Goal: Information Seeking & Learning: Learn about a topic

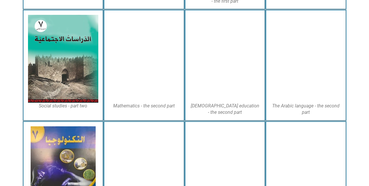
scroll to position [284, 0]
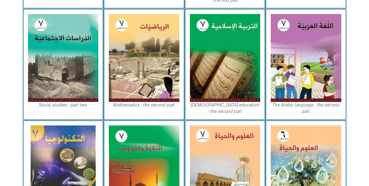
drag, startPoint x: 373, startPoint y: 54, endPoint x: 373, endPoint y: 149, distance: 94.9
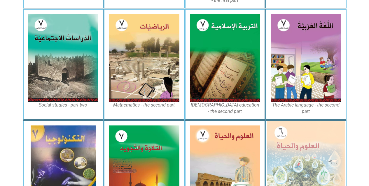
click at [306, 158] on img at bounding box center [306, 168] width 78 height 95
click at [283, 149] on img at bounding box center [306, 168] width 78 height 95
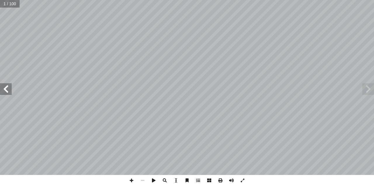
click at [6, 86] on span at bounding box center [6, 89] width 12 height 12
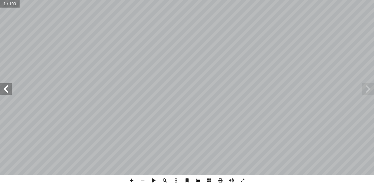
click at [6, 86] on span at bounding box center [6, 89] width 12 height 12
click at [0, 90] on span at bounding box center [6, 89] width 12 height 12
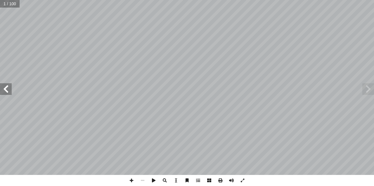
click at [0, 90] on span at bounding box center [6, 89] width 12 height 12
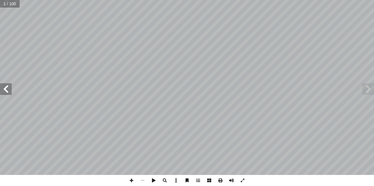
click at [0, 90] on span at bounding box center [6, 89] width 12 height 12
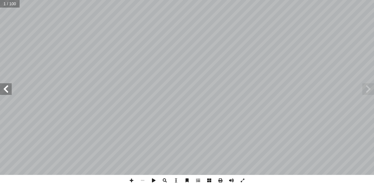
click at [0, 90] on span at bounding box center [6, 89] width 12 height 12
click at [2, 92] on span at bounding box center [6, 89] width 12 height 12
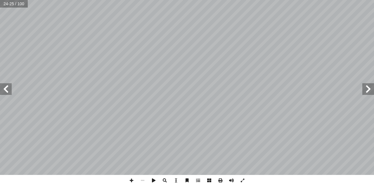
click at [2, 92] on span at bounding box center [6, 89] width 12 height 12
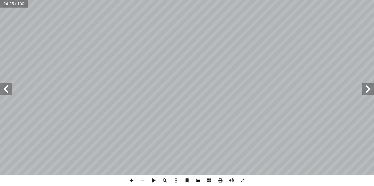
click at [2, 92] on span at bounding box center [6, 89] width 12 height 12
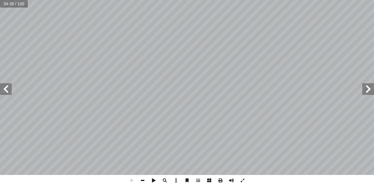
drag, startPoint x: 9, startPoint y: 94, endPoint x: 141, endPoint y: 182, distance: 158.8
click at [141, 182] on span at bounding box center [142, 180] width 11 height 11
click at [368, 90] on span at bounding box center [368, 89] width 12 height 12
click at [369, 85] on span at bounding box center [368, 89] width 12 height 12
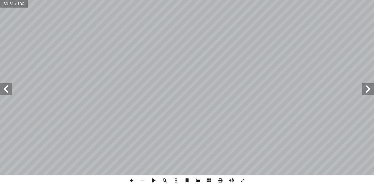
click at [5, 93] on span at bounding box center [6, 89] width 12 height 12
click at [133, 178] on span at bounding box center [131, 180] width 11 height 11
click at [369, 91] on span at bounding box center [368, 89] width 12 height 12
click at [9, 85] on span at bounding box center [6, 89] width 12 height 12
click at [142, 180] on span at bounding box center [142, 180] width 11 height 11
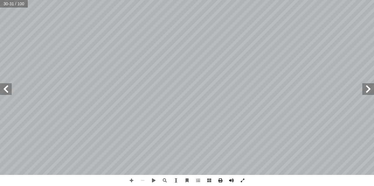
click at [7, 87] on span at bounding box center [6, 89] width 12 height 12
click at [130, 178] on span at bounding box center [131, 180] width 11 height 11
click at [129, 177] on span at bounding box center [131, 180] width 11 height 11
click at [143, 181] on span at bounding box center [142, 180] width 11 height 11
click at [132, 181] on span at bounding box center [131, 180] width 11 height 11
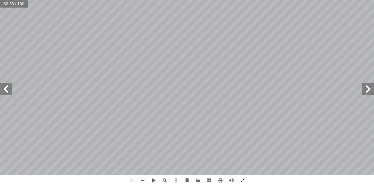
click at [371, 0] on html "الصفحة الرئيسية الصف الأول الصف الثاني الصف الثالث الصف الرابع الصف الخامس الصف…" at bounding box center [187, 26] width 374 height 53
click at [142, 183] on span at bounding box center [142, 180] width 11 height 11
click at [131, 179] on span at bounding box center [131, 180] width 11 height 11
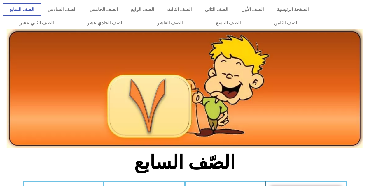
scroll to position [163, 0]
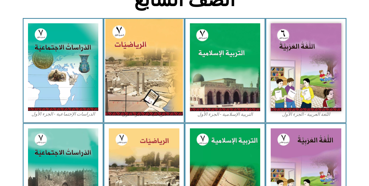
click at [151, 100] on img at bounding box center [144, 67] width 78 height 97
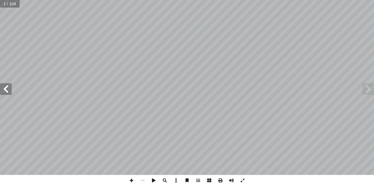
click at [11, 90] on span at bounding box center [6, 89] width 12 height 12
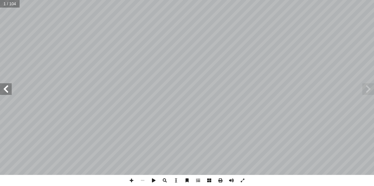
click at [11, 90] on span at bounding box center [6, 89] width 12 height 12
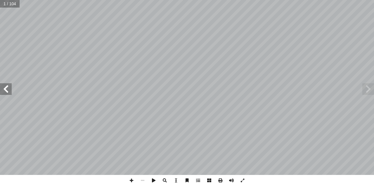
click at [11, 90] on span at bounding box center [6, 89] width 12 height 12
click at [9, 88] on span at bounding box center [6, 89] width 12 height 12
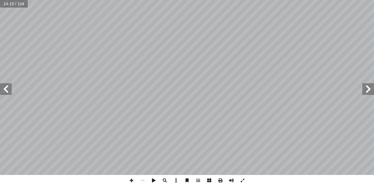
click at [9, 88] on span at bounding box center [6, 89] width 12 height 12
click at [368, 91] on span at bounding box center [368, 89] width 12 height 12
click at [5, 91] on span at bounding box center [6, 89] width 12 height 12
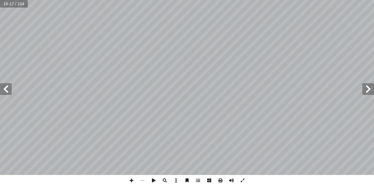
click at [5, 91] on span at bounding box center [6, 89] width 12 height 12
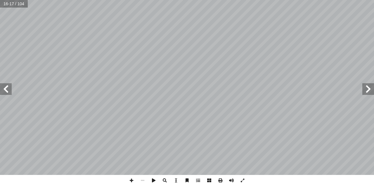
click at [5, 91] on span at bounding box center [6, 89] width 12 height 12
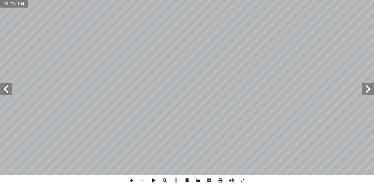
click at [5, 91] on span at bounding box center [6, 89] width 12 height 12
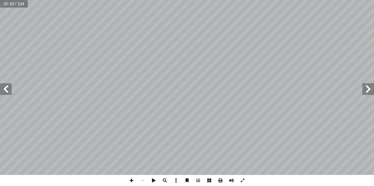
click at [5, 91] on span at bounding box center [6, 89] width 12 height 12
